Goal: Task Accomplishment & Management: Use online tool/utility

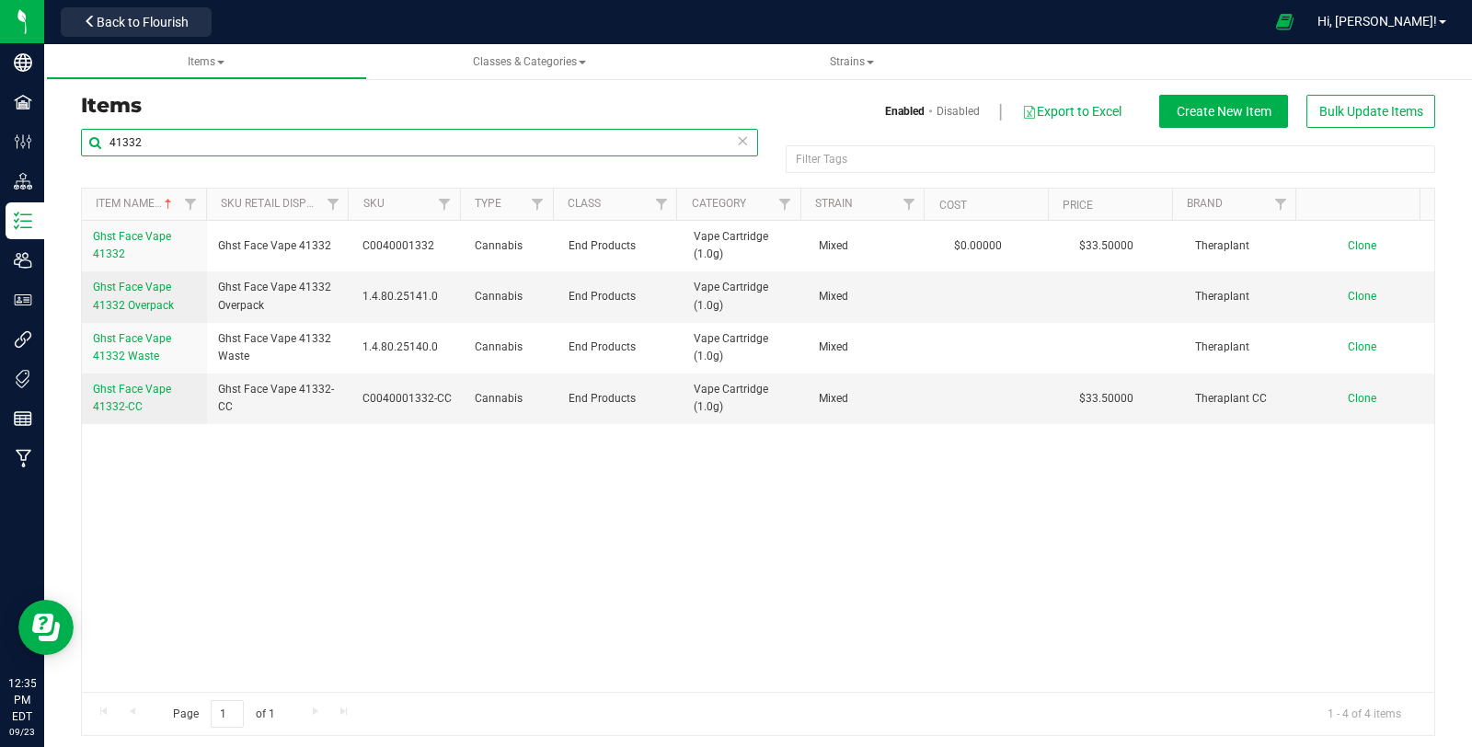
click at [208, 144] on input "41332" at bounding box center [419, 143] width 677 height 28
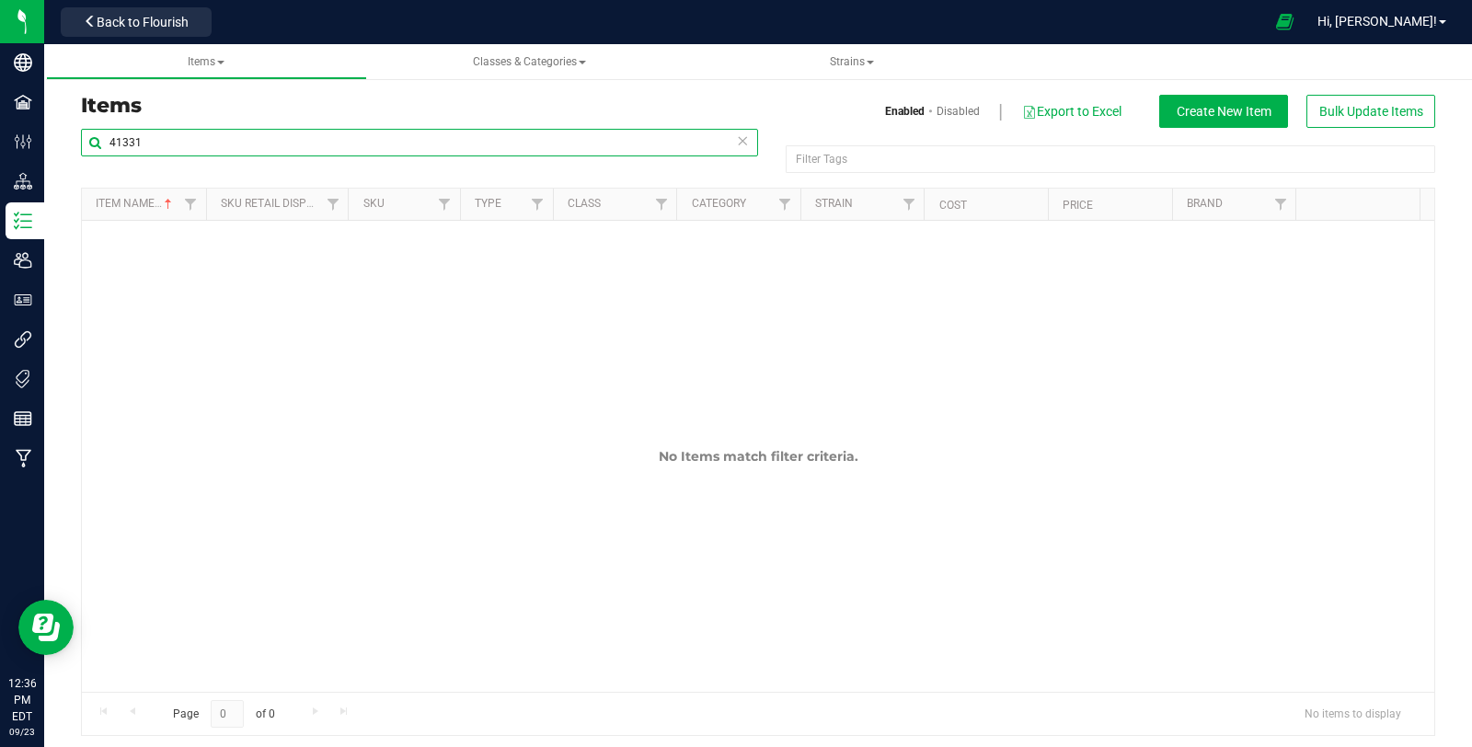
click at [256, 141] on input "41331" at bounding box center [419, 143] width 677 height 28
type input "41331"
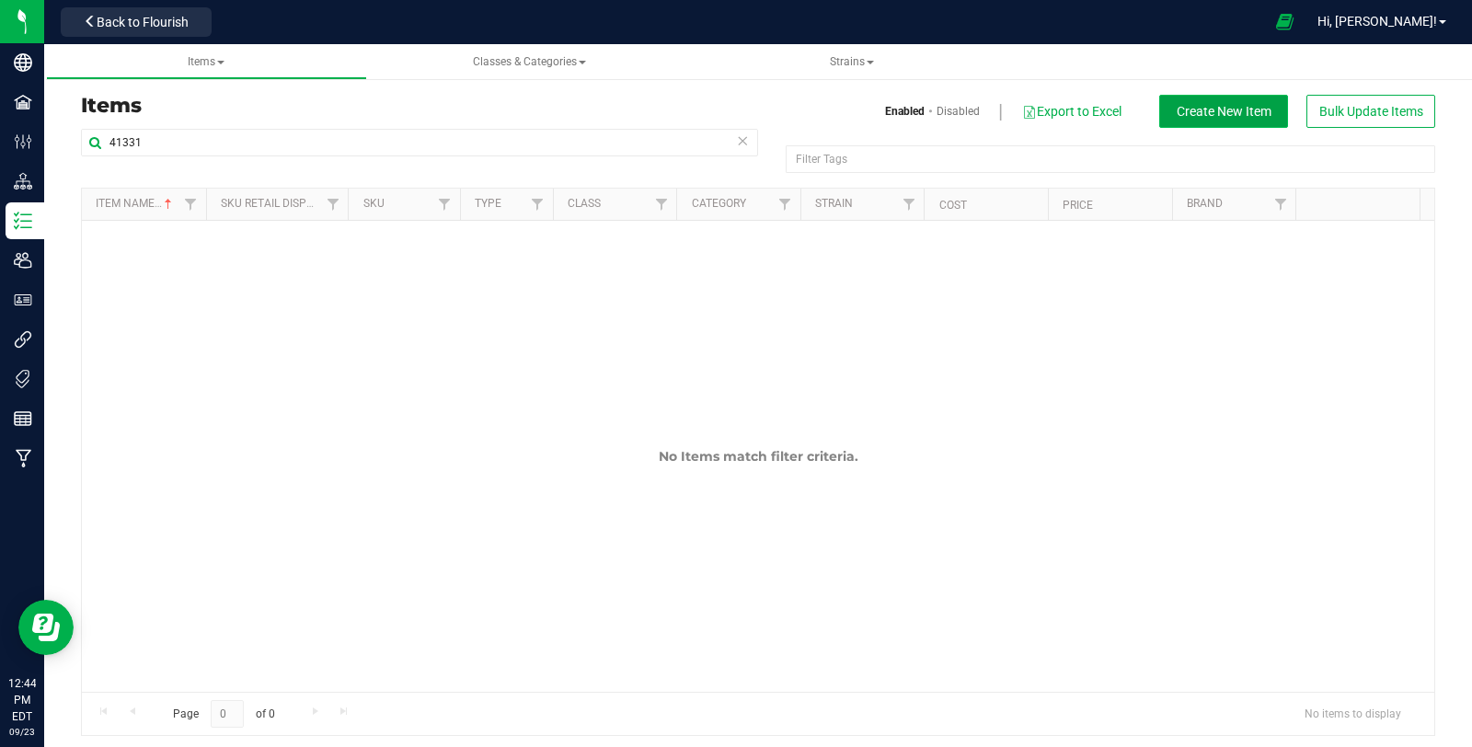
click at [1248, 112] on span "Create New Item" at bounding box center [1224, 111] width 95 height 15
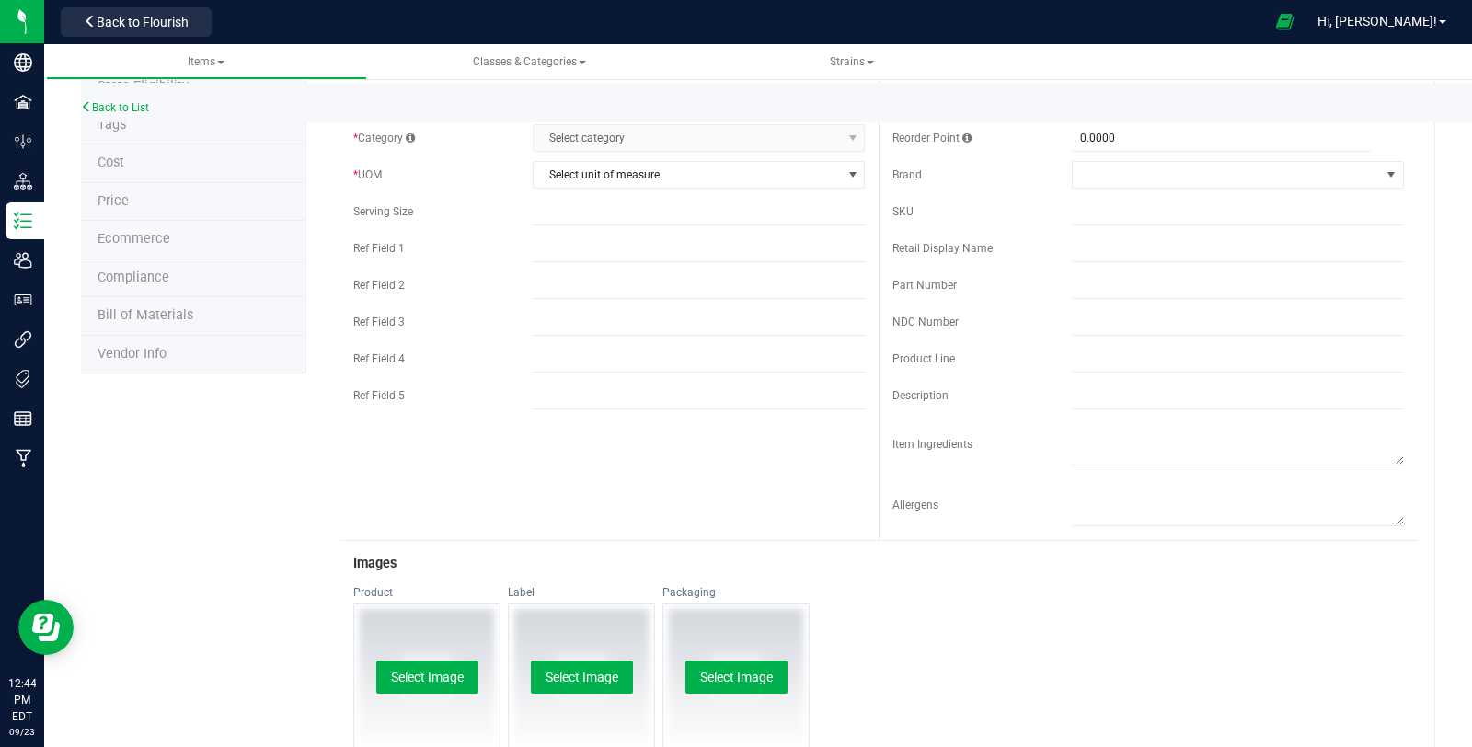
scroll to position [570, 0]
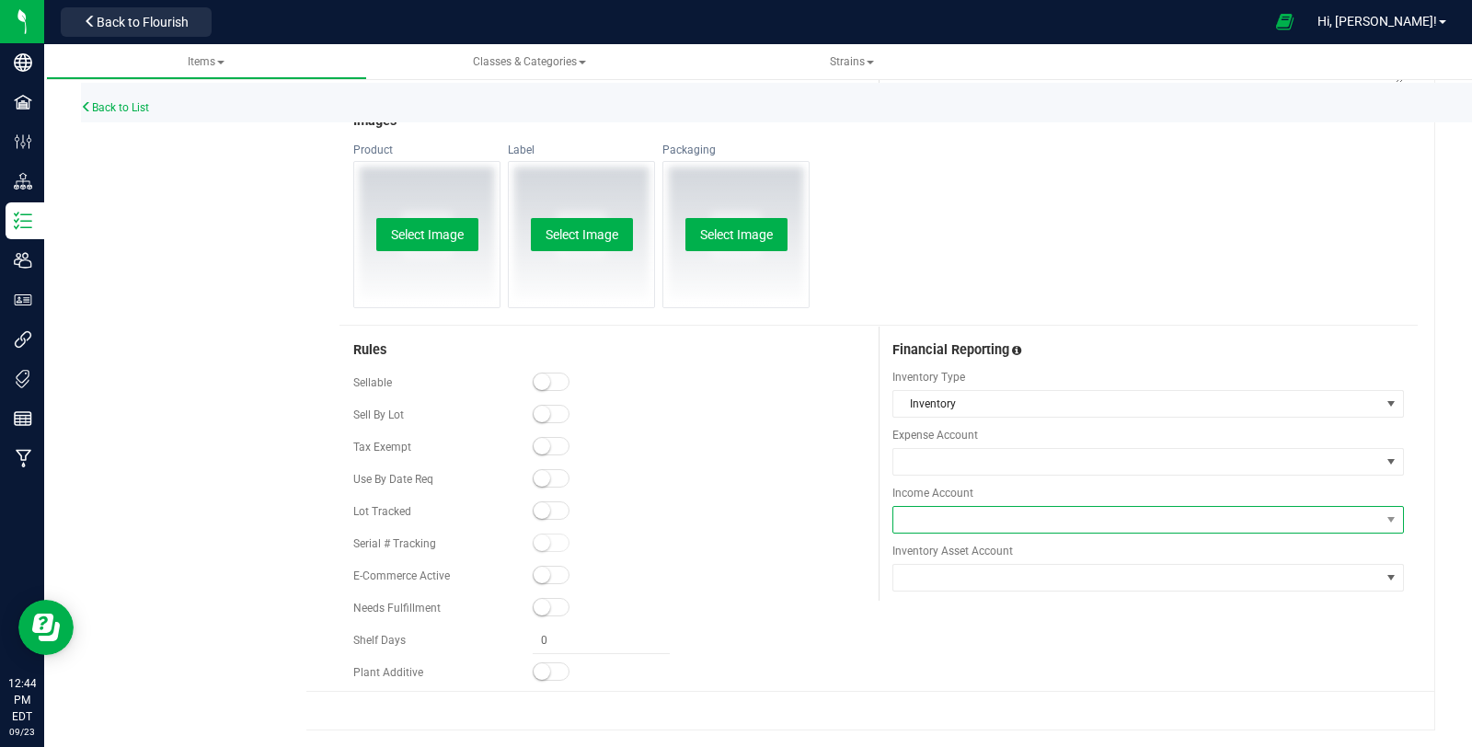
click at [1139, 516] on span at bounding box center [1136, 520] width 487 height 26
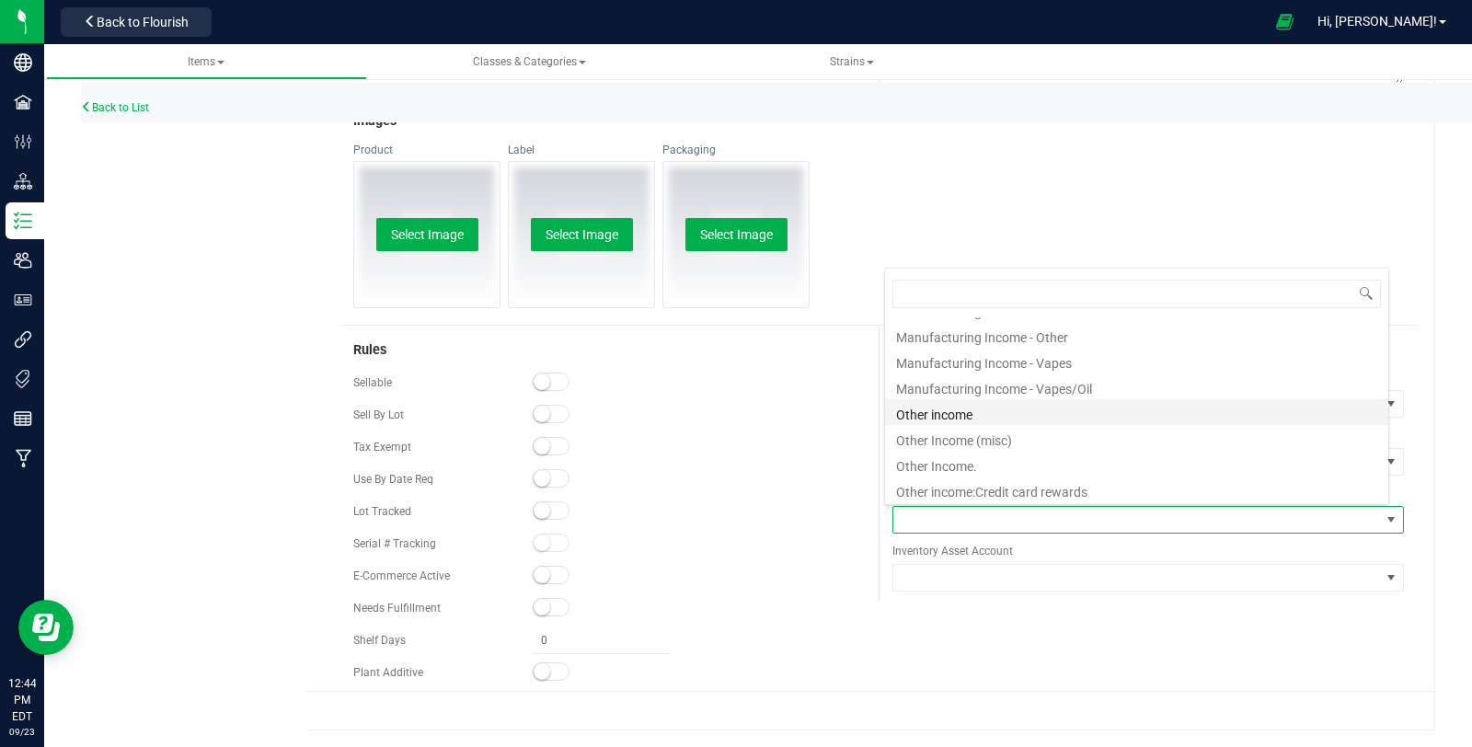
scroll to position [511, 0]
click at [1135, 388] on li "Manufacturing Income - Vapes/Oil" at bounding box center [1136, 387] width 503 height 26
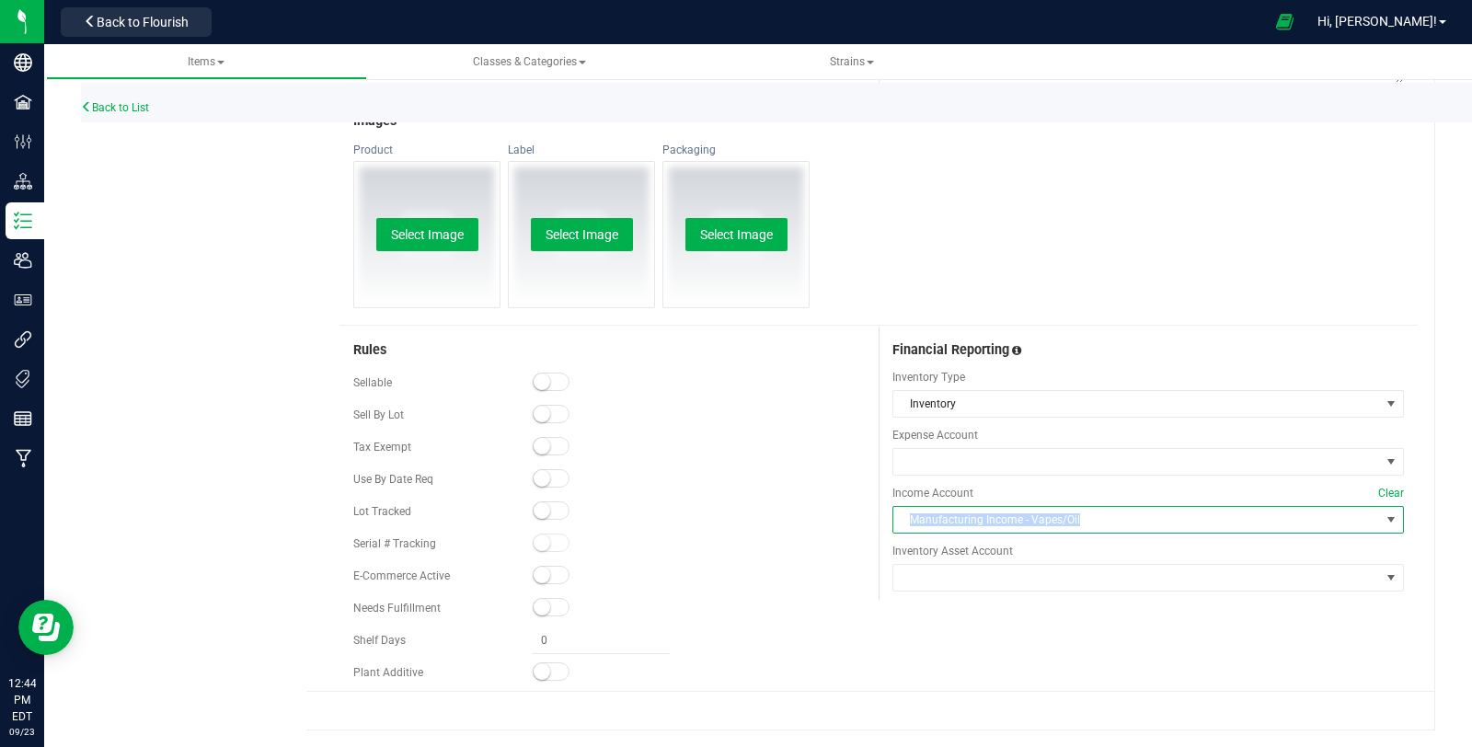
copy span "Manufacturing Income - Vapes/Oil"
drag, startPoint x: 1046, startPoint y: 523, endPoint x: 898, endPoint y: 516, distance: 148.3
click at [898, 516] on span "Manufacturing Income - Vapes/Oil" at bounding box center [1136, 520] width 487 height 26
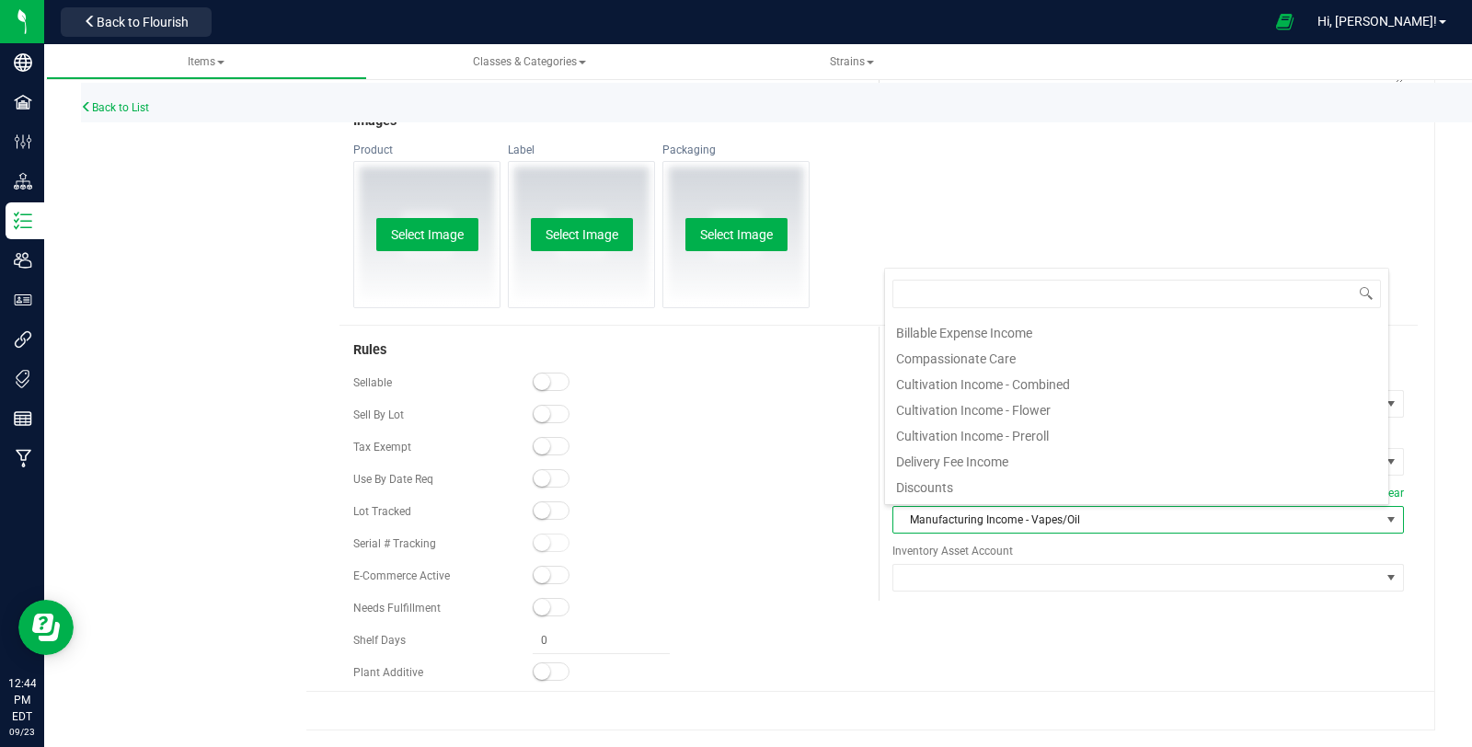
scroll to position [27, 499]
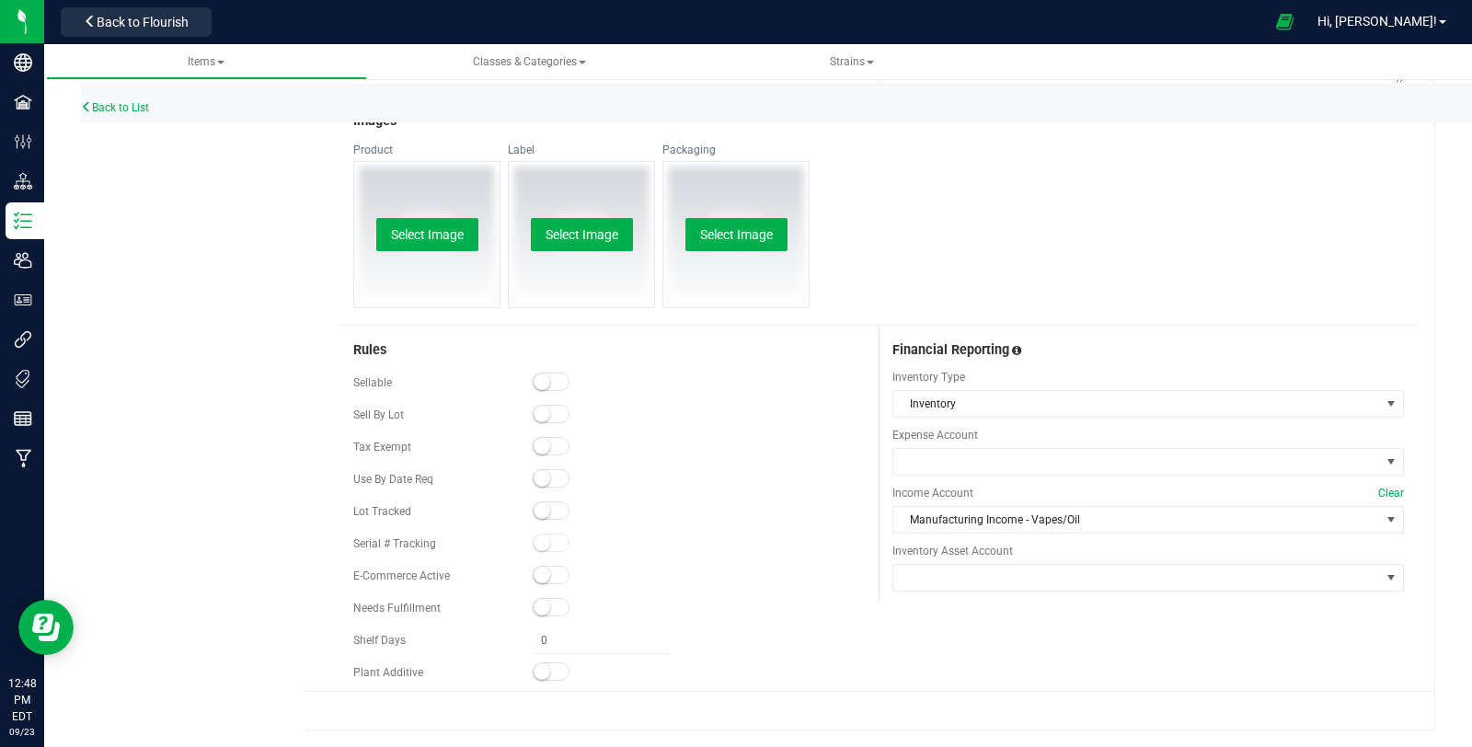
click at [95, 98] on div "Back to List" at bounding box center [817, 103] width 1472 height 40
click at [106, 103] on link "Back to List" at bounding box center [115, 107] width 68 height 13
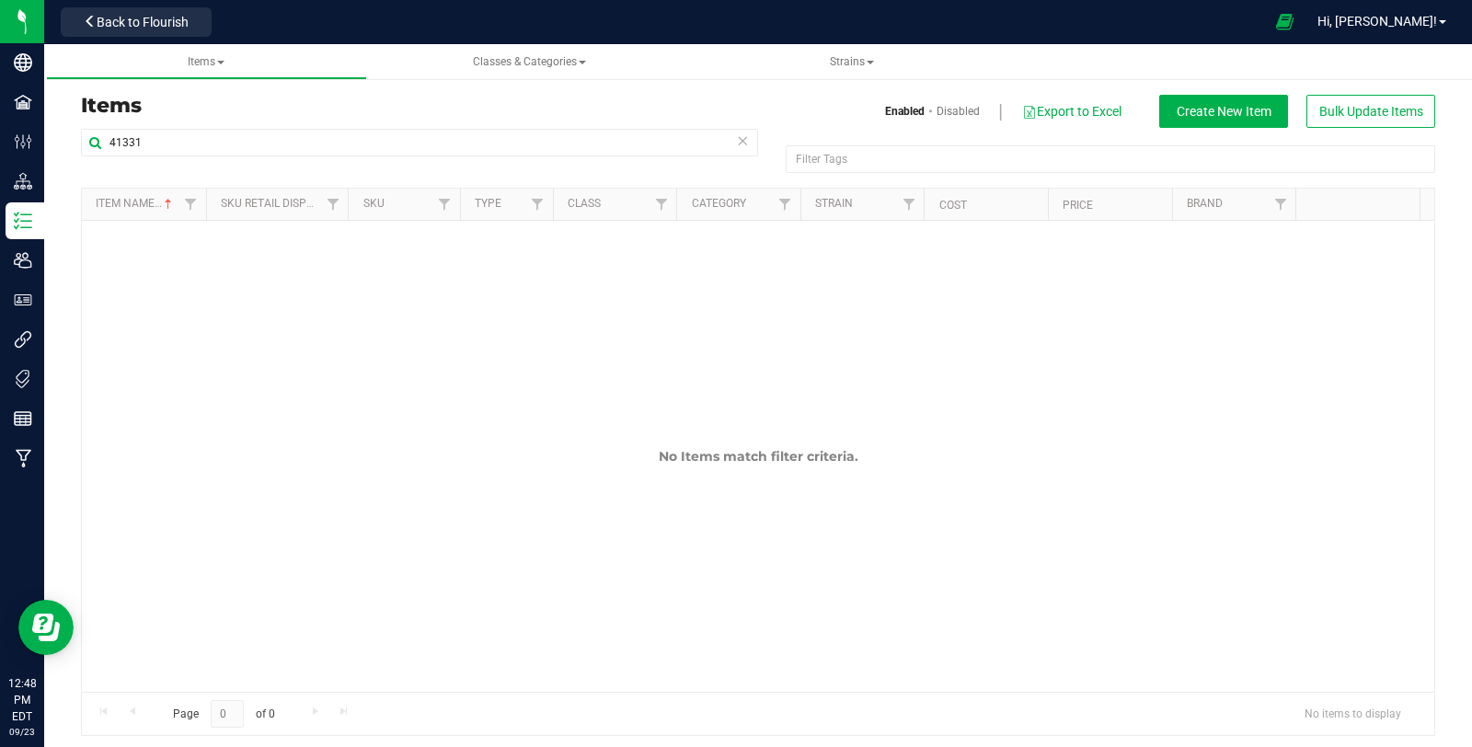
click at [736, 139] on icon at bounding box center [742, 140] width 13 height 22
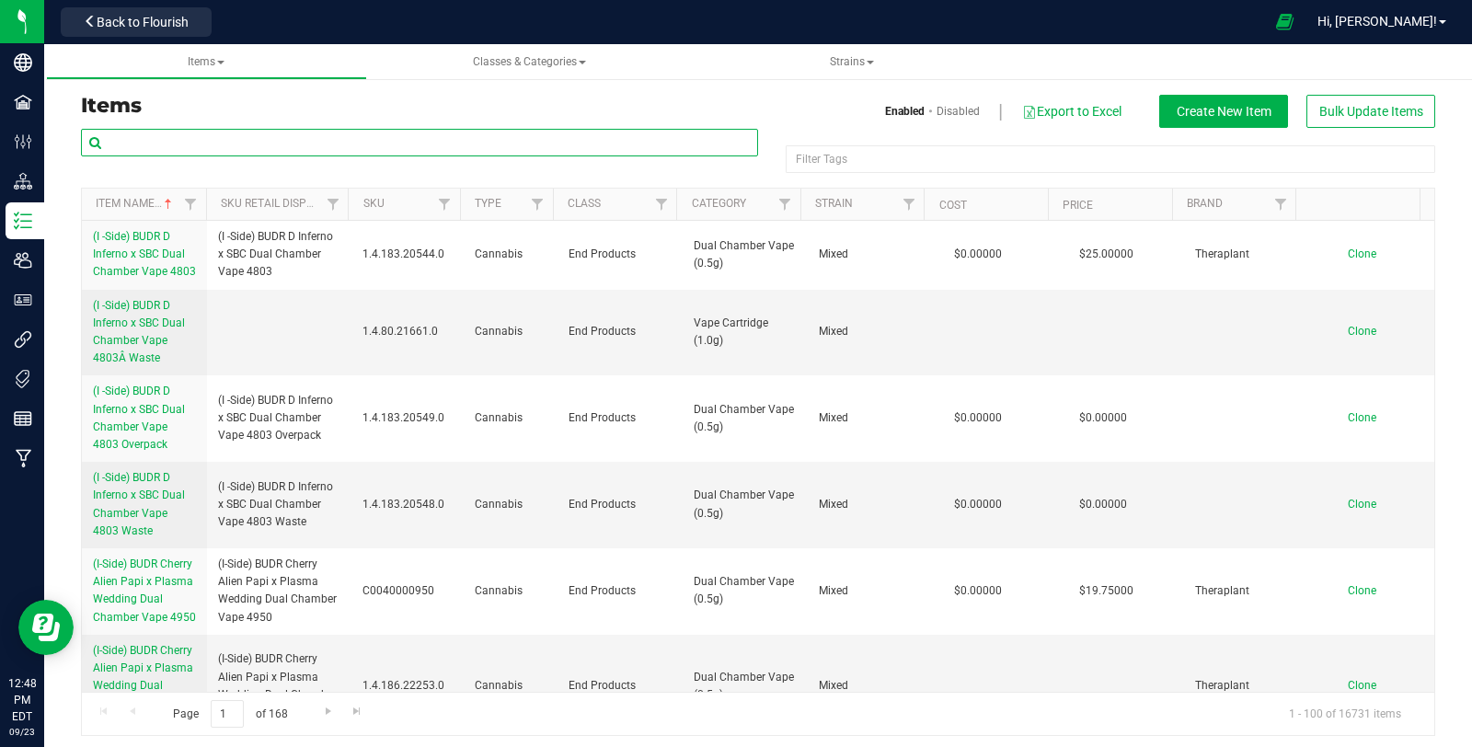
click at [321, 147] on input "text" at bounding box center [419, 143] width 677 height 28
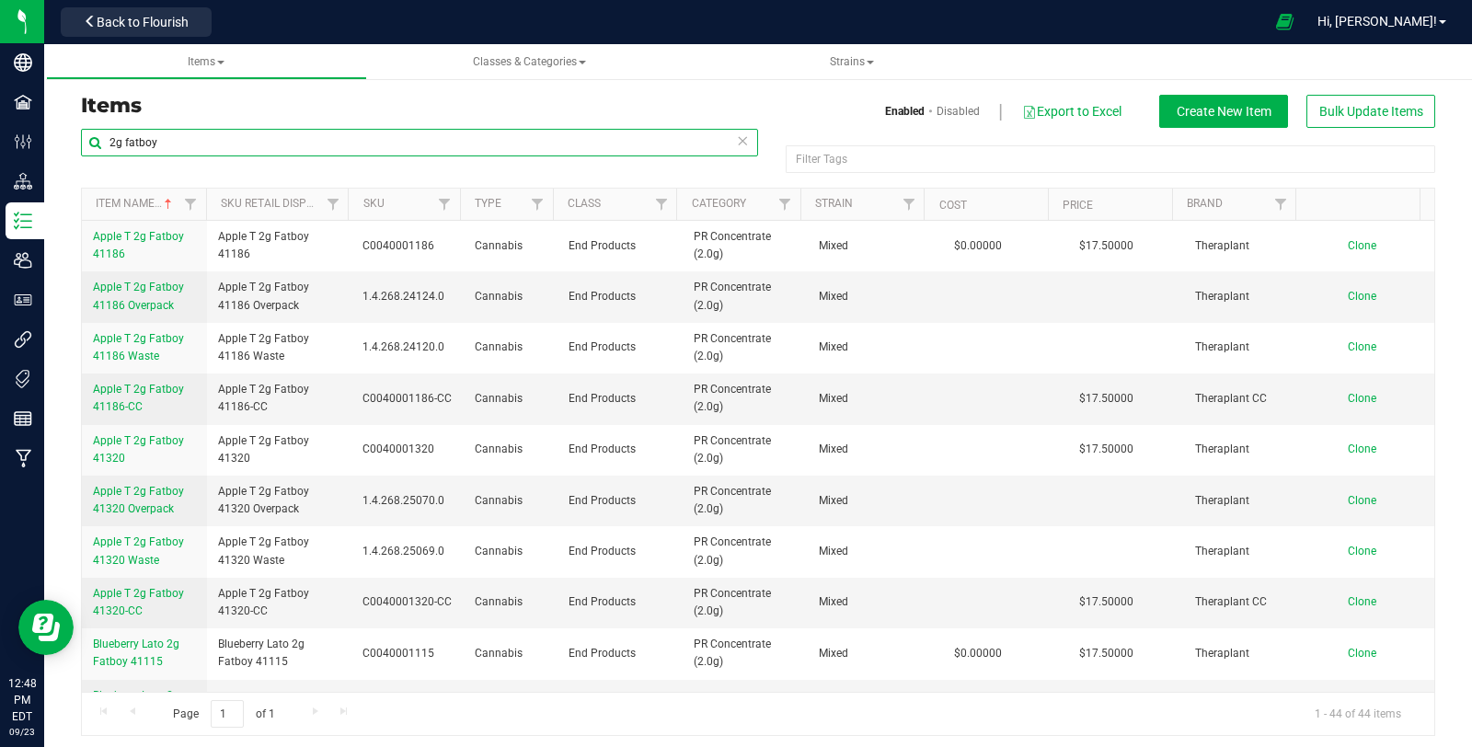
type input "2g fatboy"
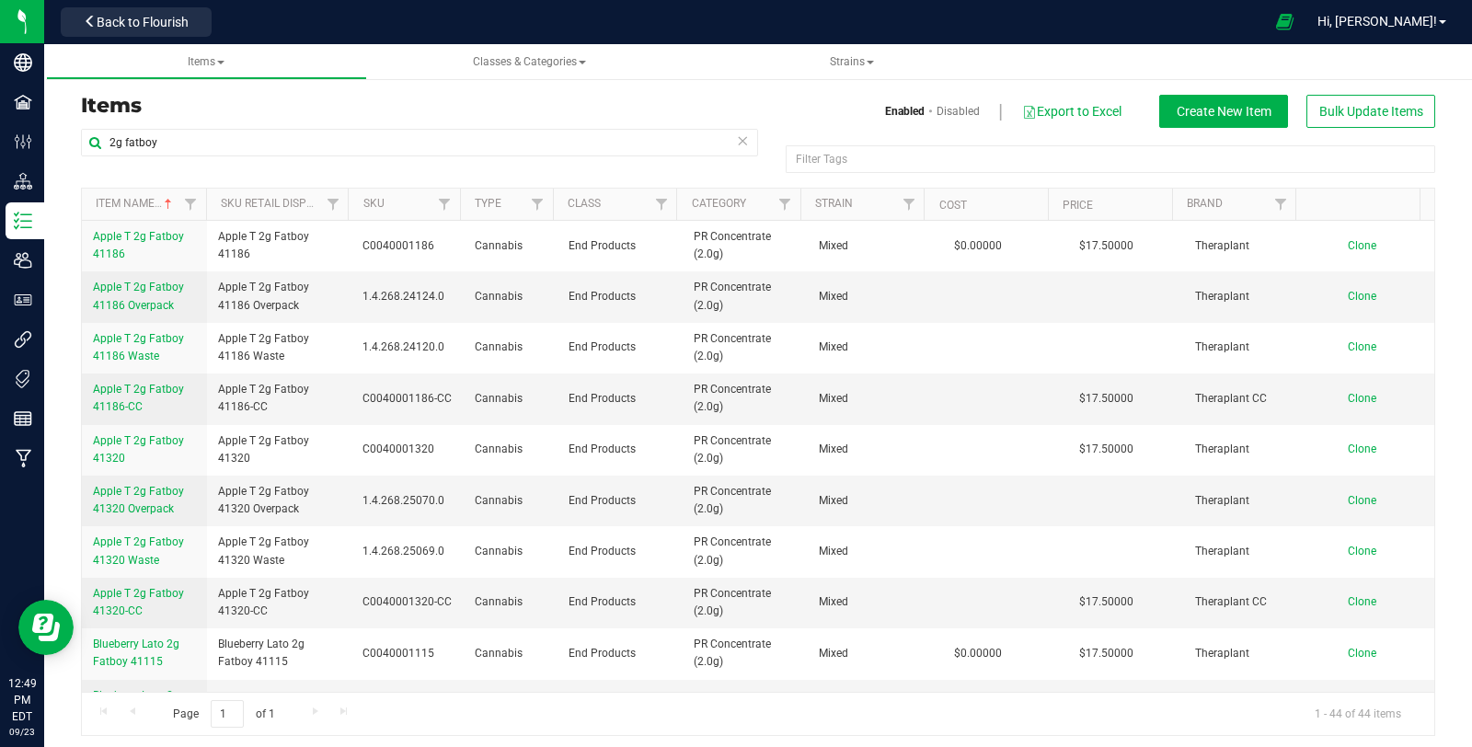
click at [736, 141] on icon at bounding box center [742, 140] width 13 height 22
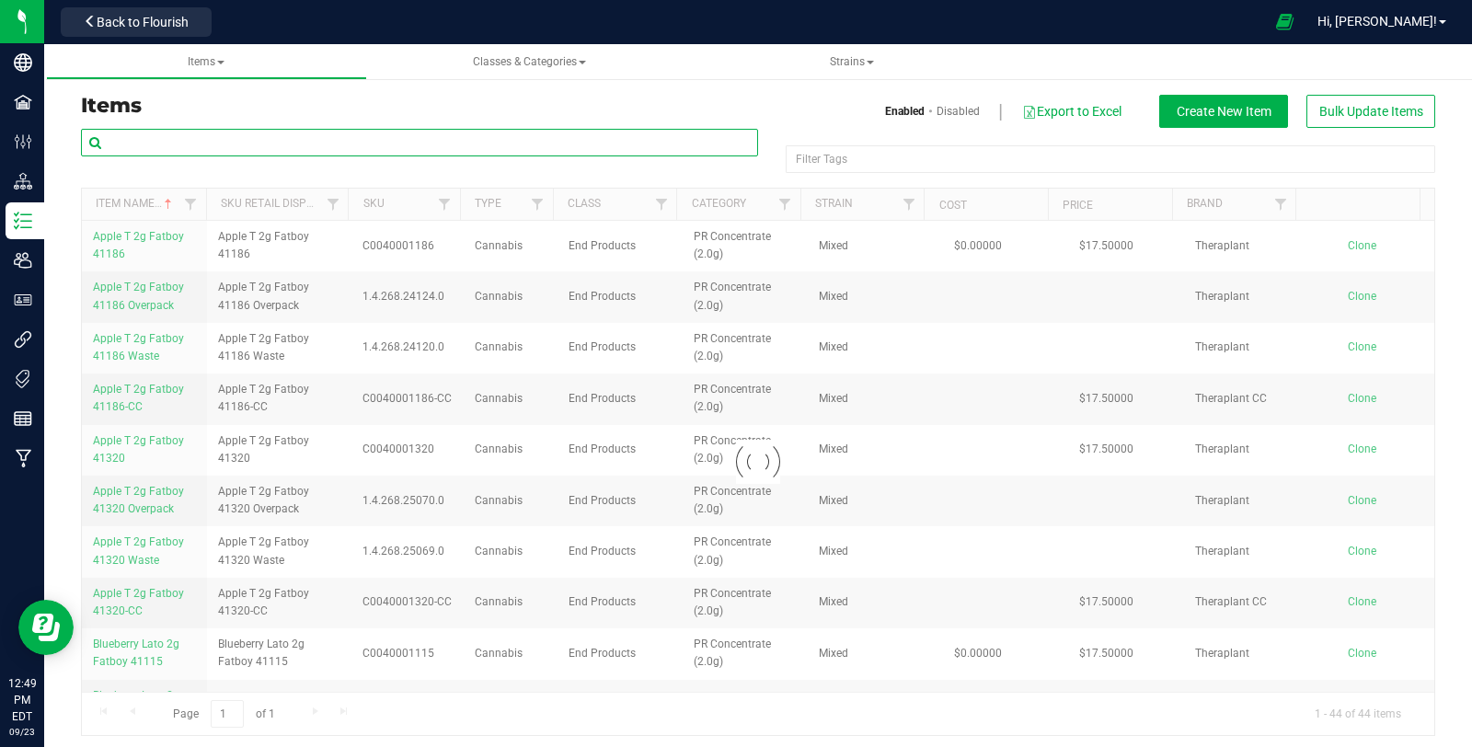
click at [527, 146] on input "text" at bounding box center [419, 143] width 677 height 28
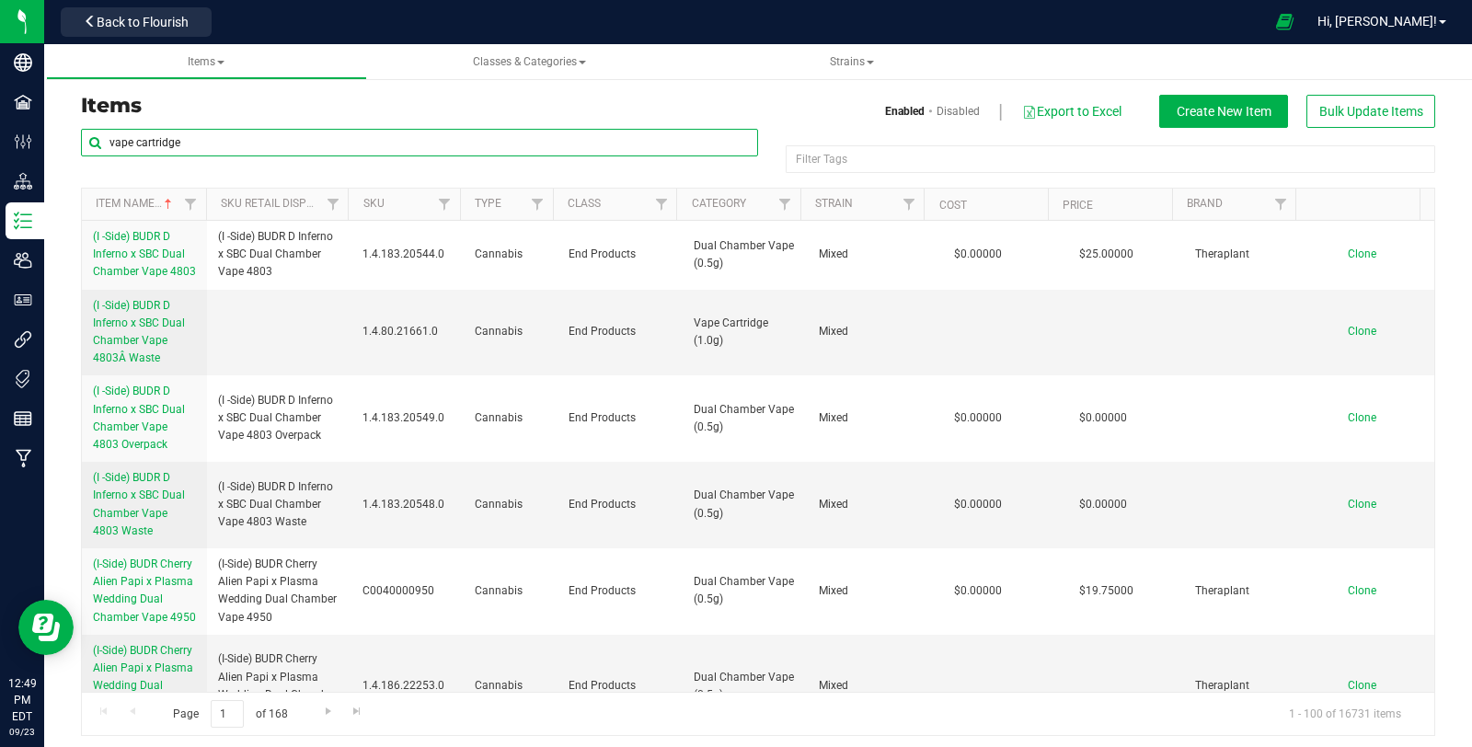
type input "vape cartridge"
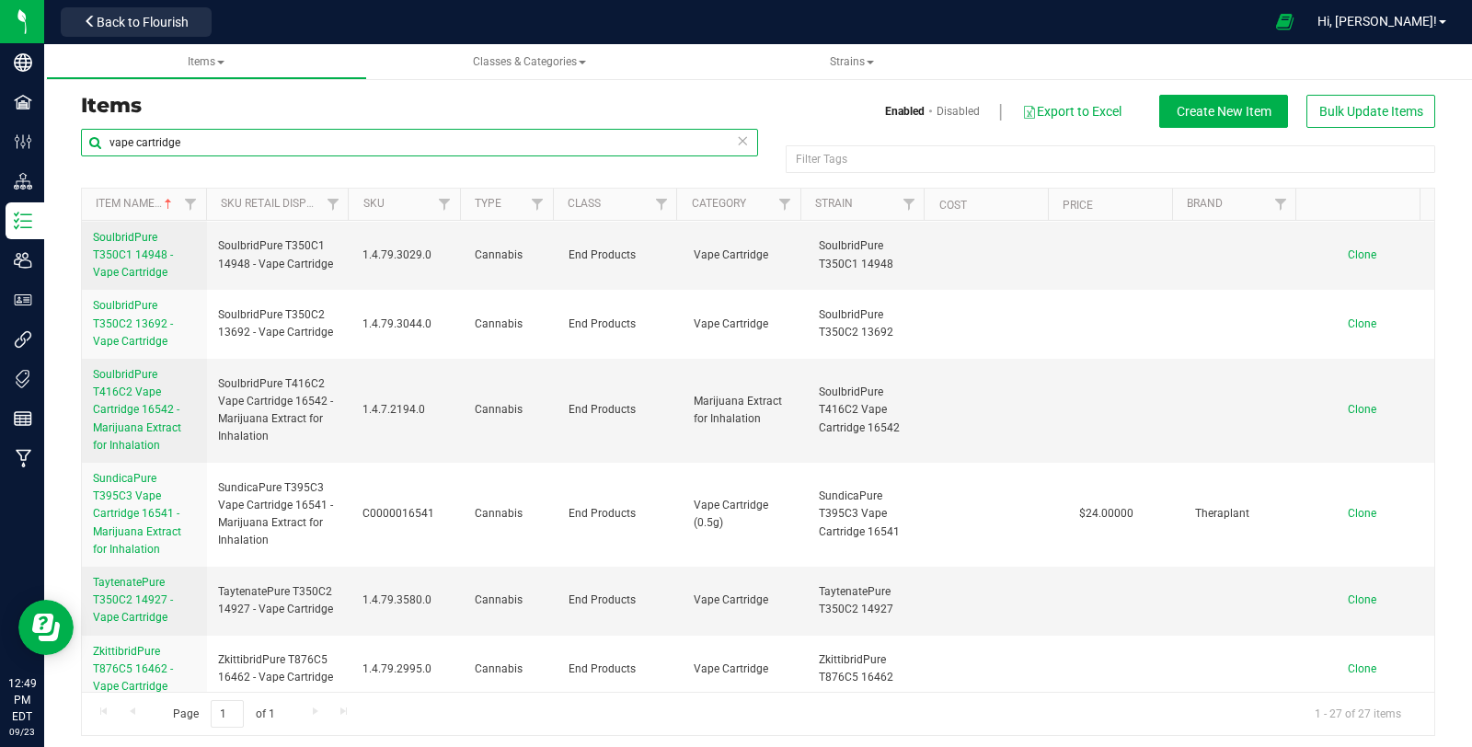
scroll to position [930, 0]
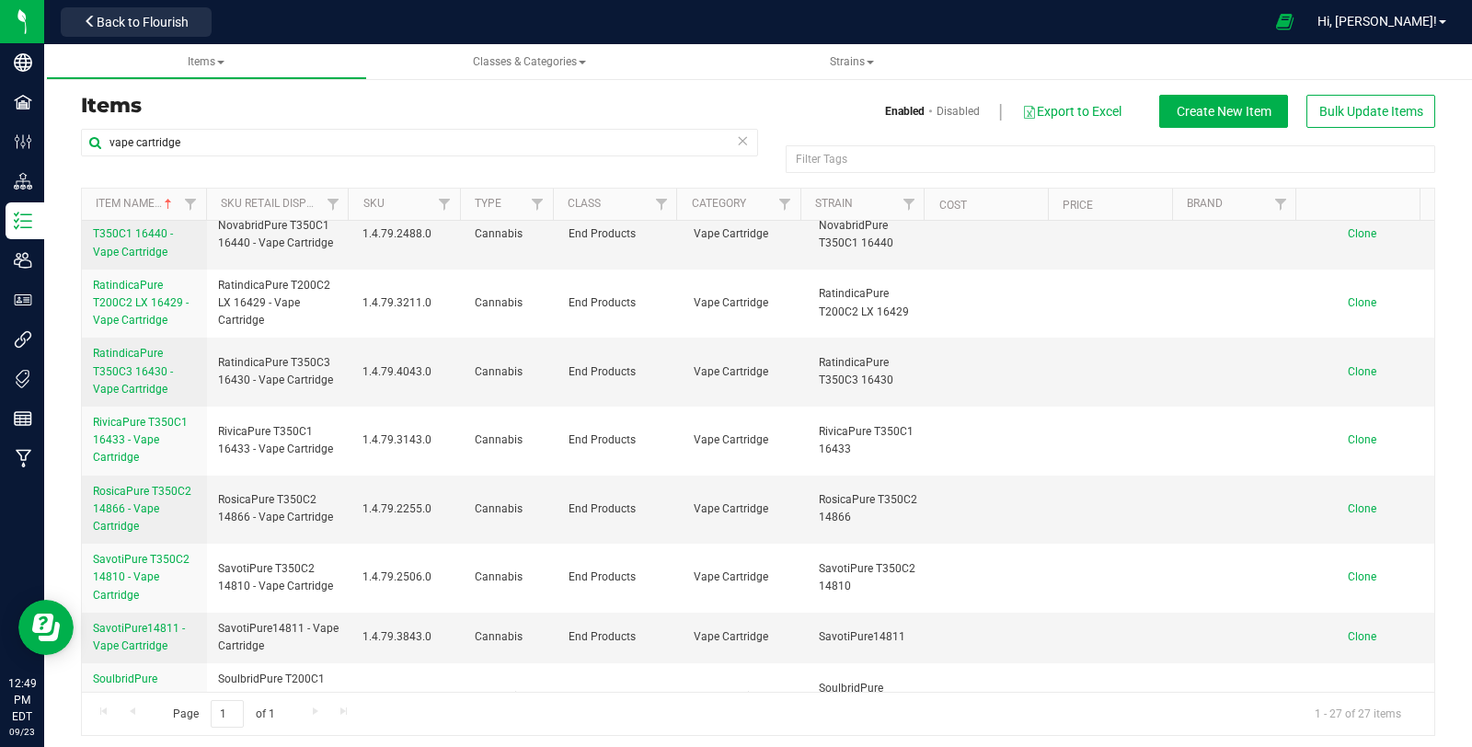
click at [736, 139] on icon at bounding box center [742, 140] width 13 height 22
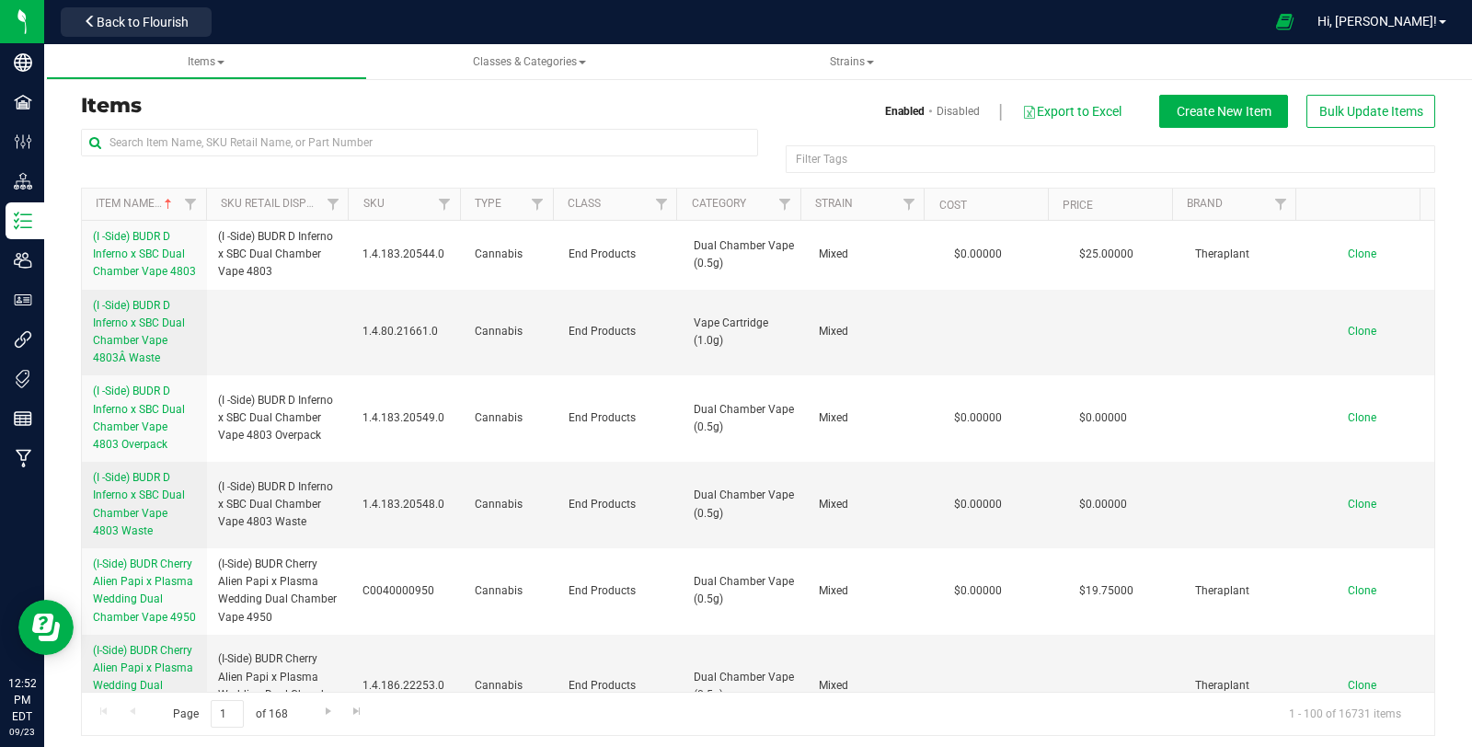
drag, startPoint x: 1283, startPoint y: 64, endPoint x: 1296, endPoint y: 77, distance: 18.9
click at [1283, 64] on ul "Items Classes & Categories Strains" at bounding box center [782, 62] width 1472 height 36
click at [1326, 95] on button "Bulk Update Items" at bounding box center [1371, 111] width 129 height 33
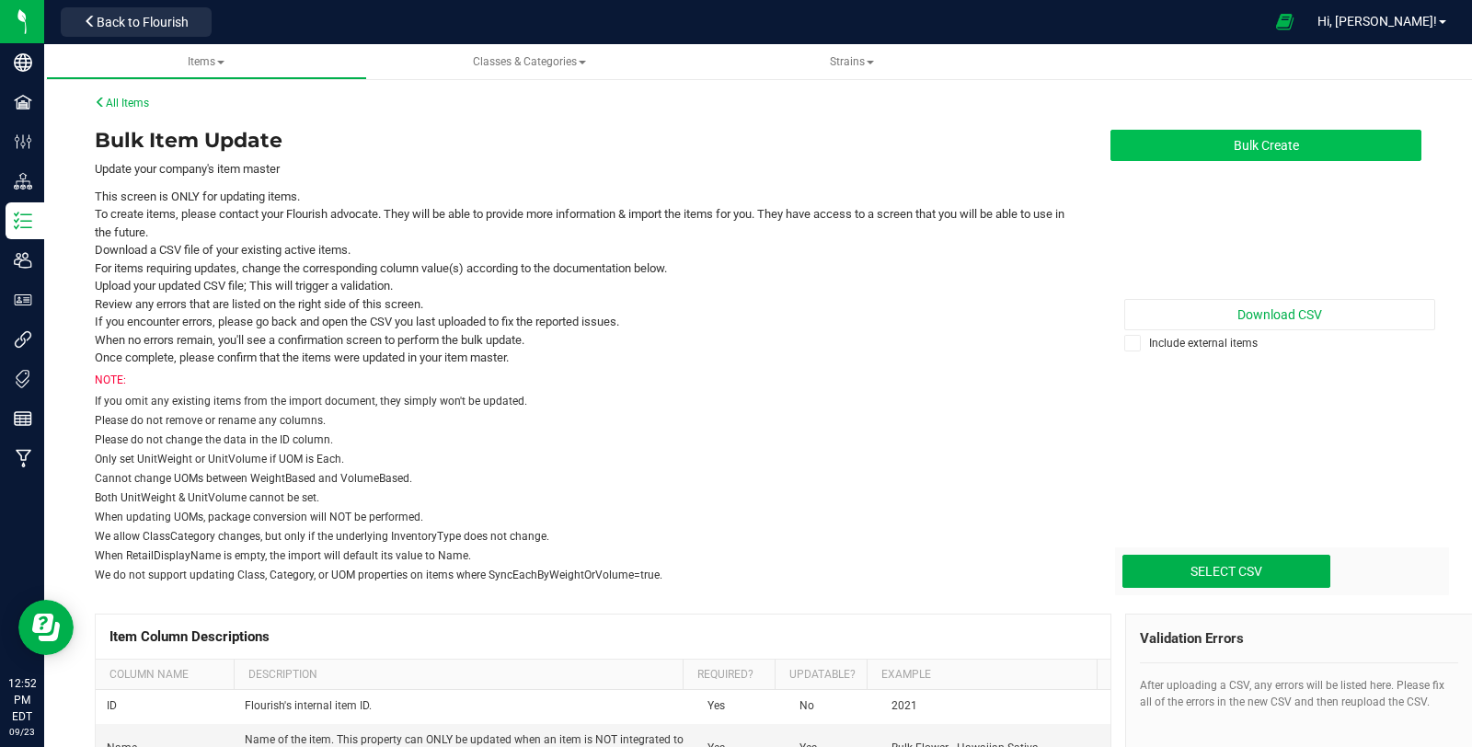
click at [1334, 141] on button "Bulk Create" at bounding box center [1266, 145] width 311 height 31
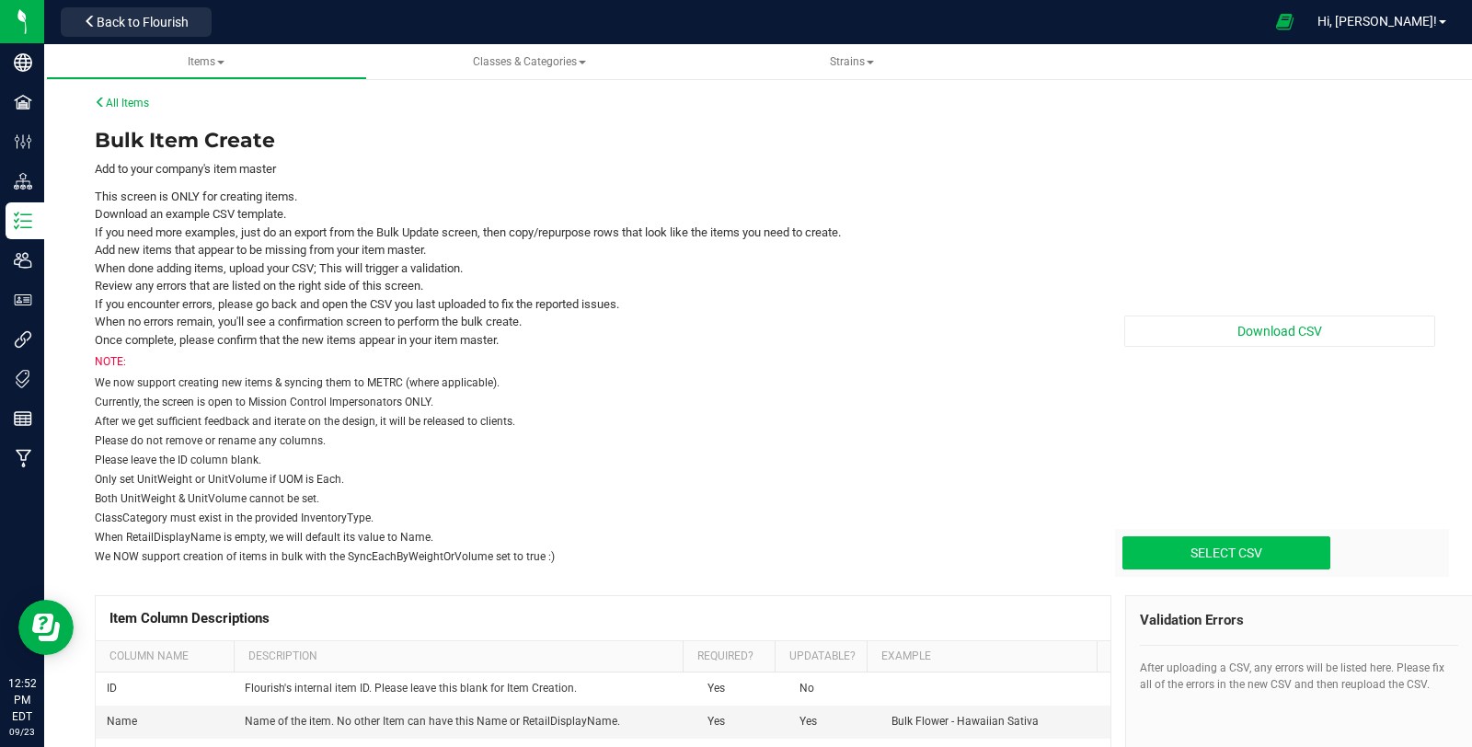
type input "C:\fakepath\create-items_[DATE].csv"
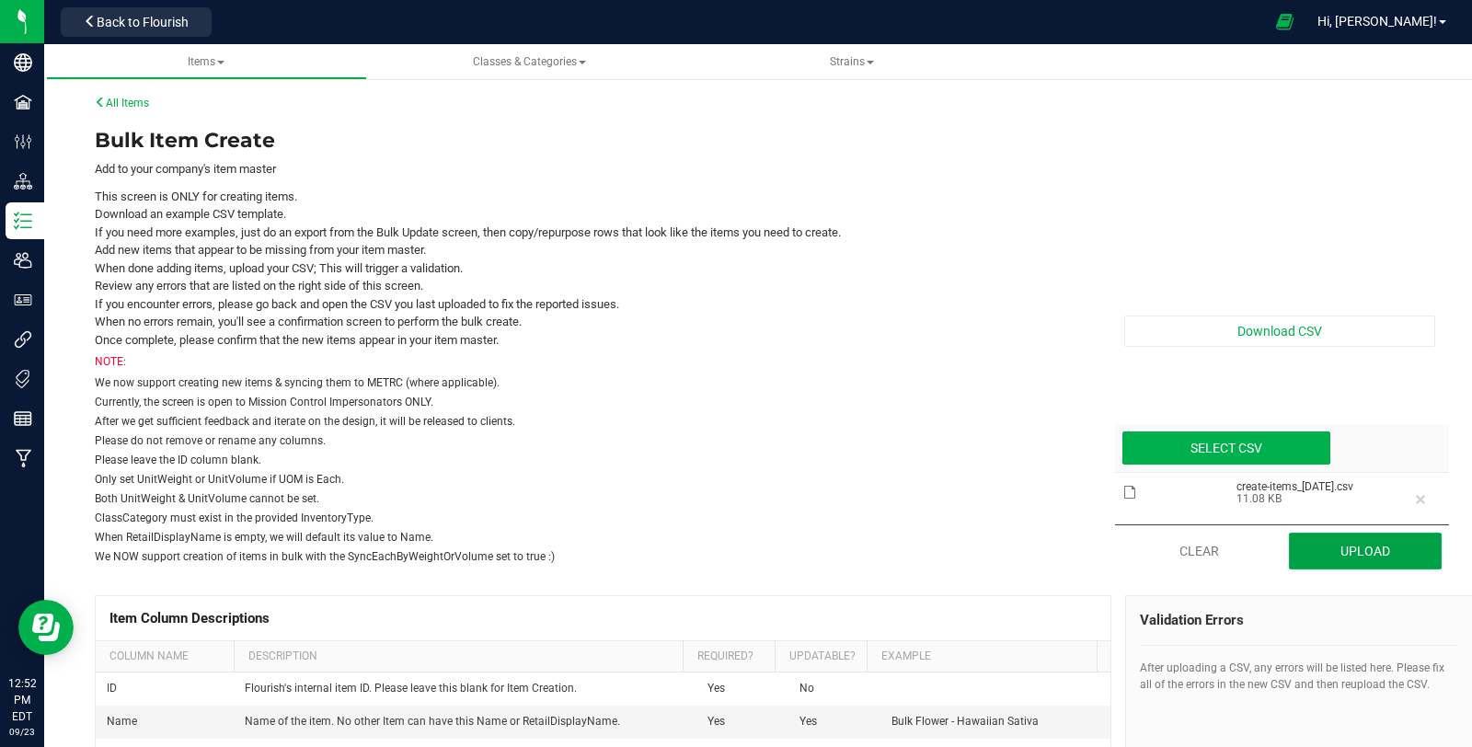
click at [1407, 545] on button "Upload" at bounding box center [1366, 551] width 154 height 37
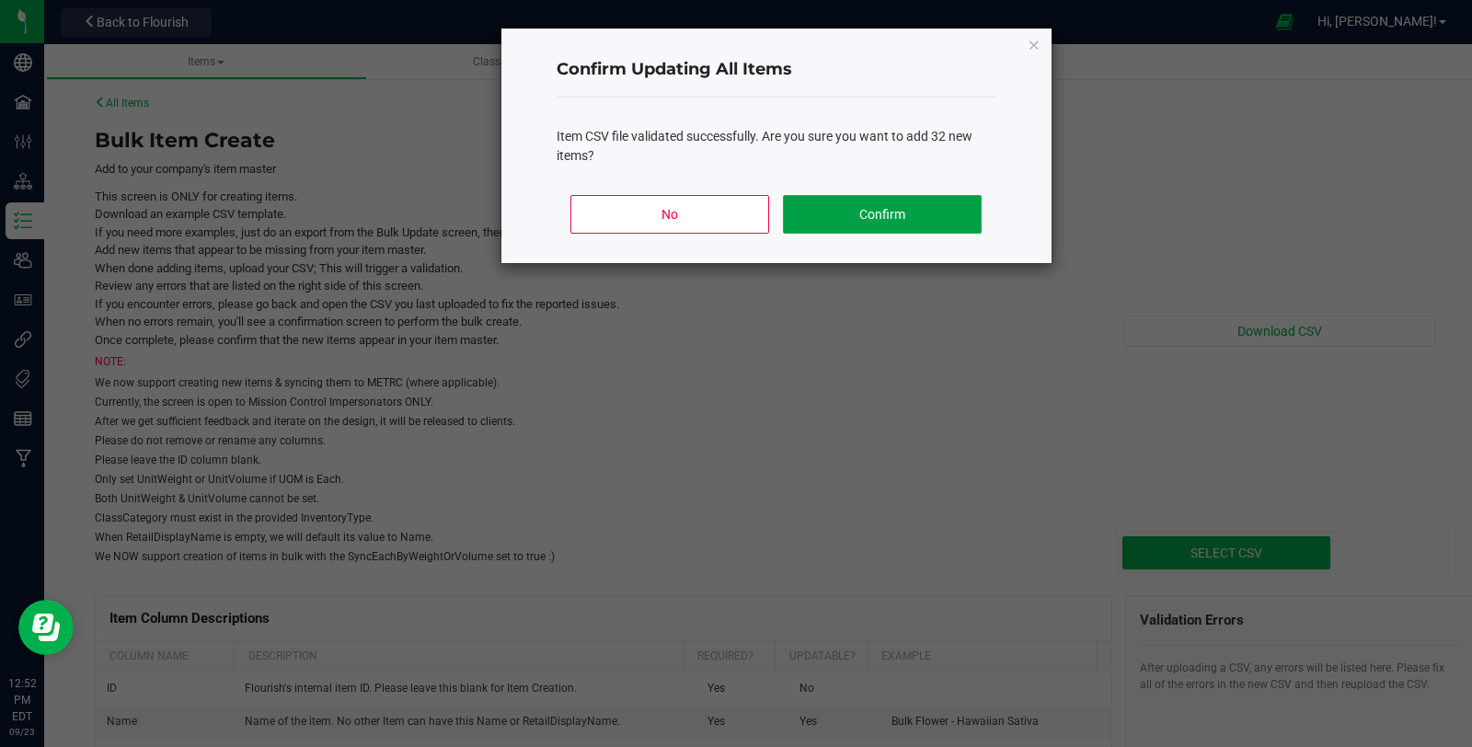
click at [904, 225] on button "Confirm" at bounding box center [882, 214] width 198 height 39
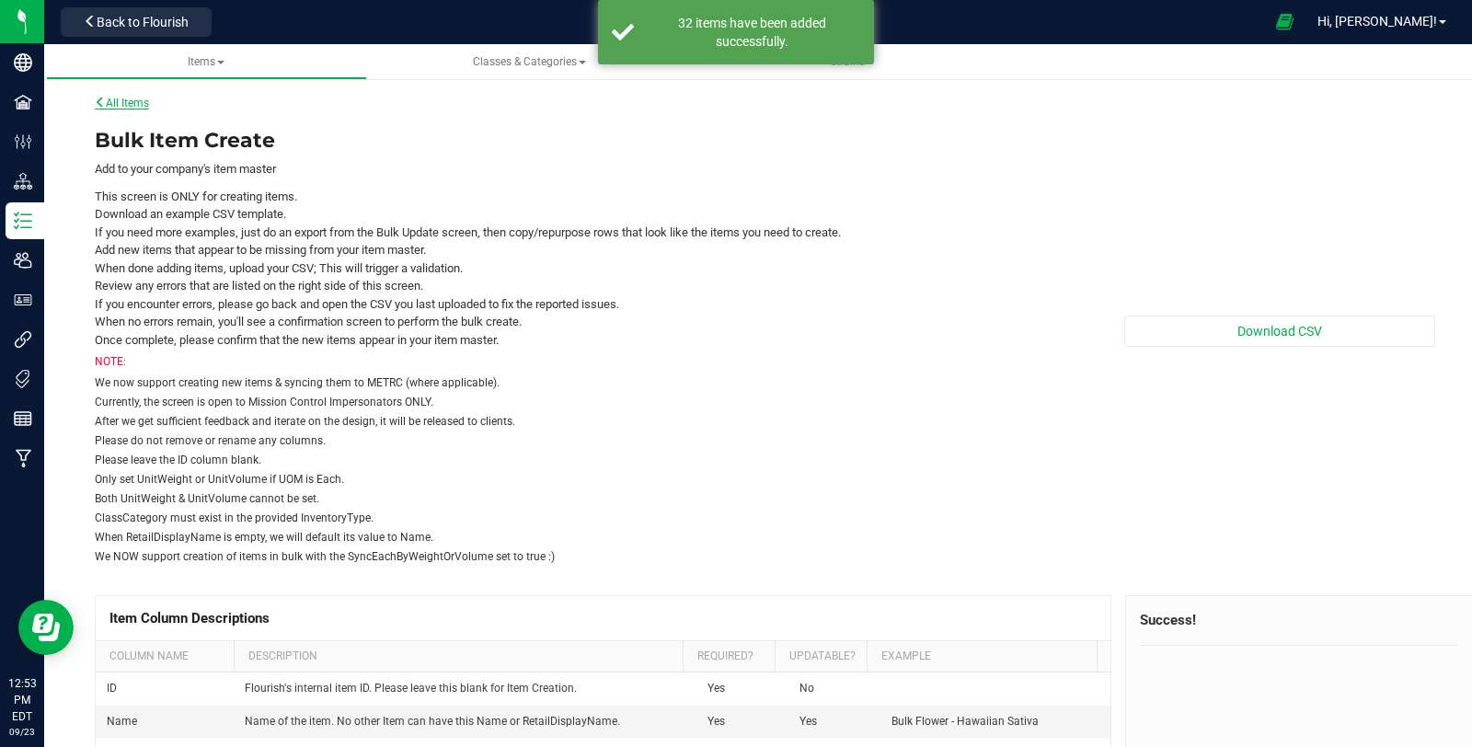
click at [131, 98] on link "All Items" at bounding box center [122, 103] width 54 height 13
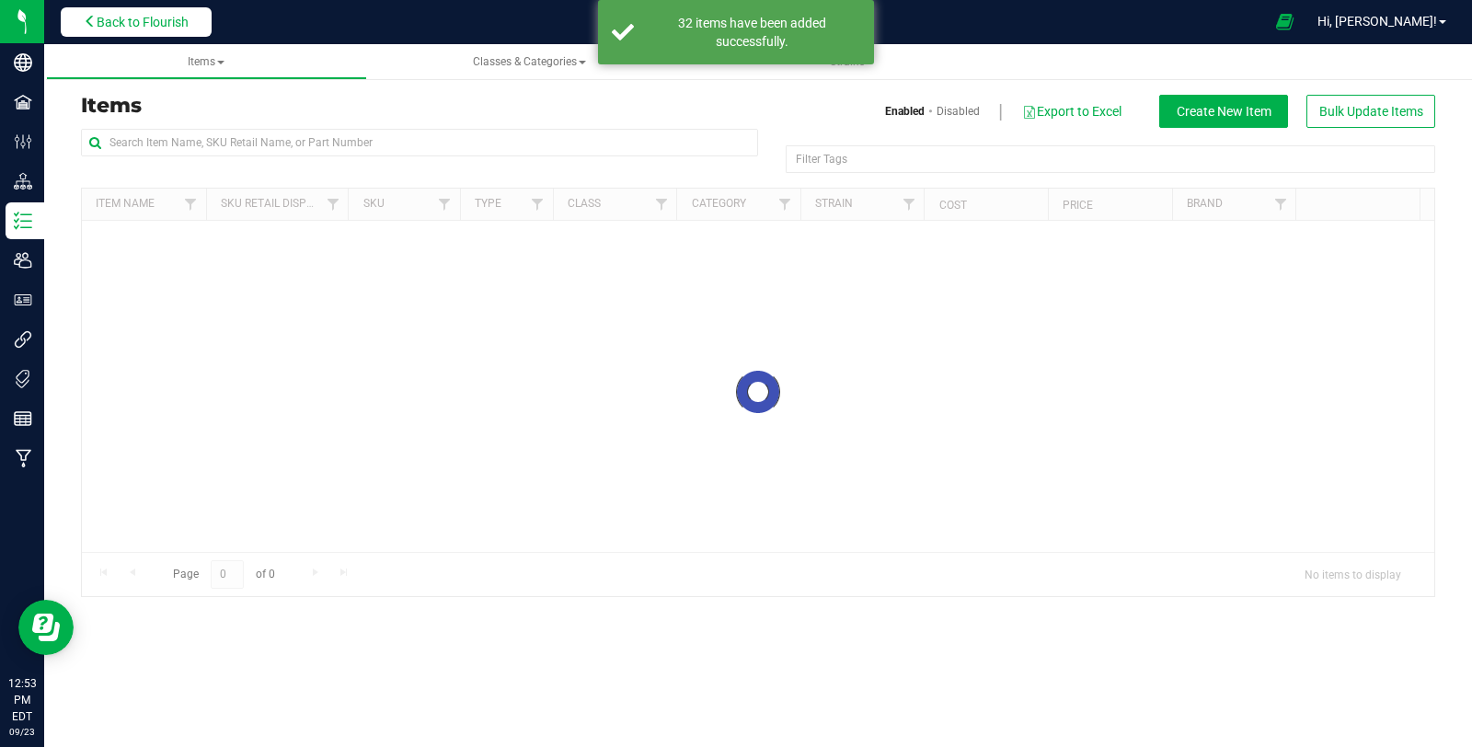
click at [156, 25] on span "Back to Flourish" at bounding box center [143, 22] width 92 height 15
